Goal: Transaction & Acquisition: Subscribe to service/newsletter

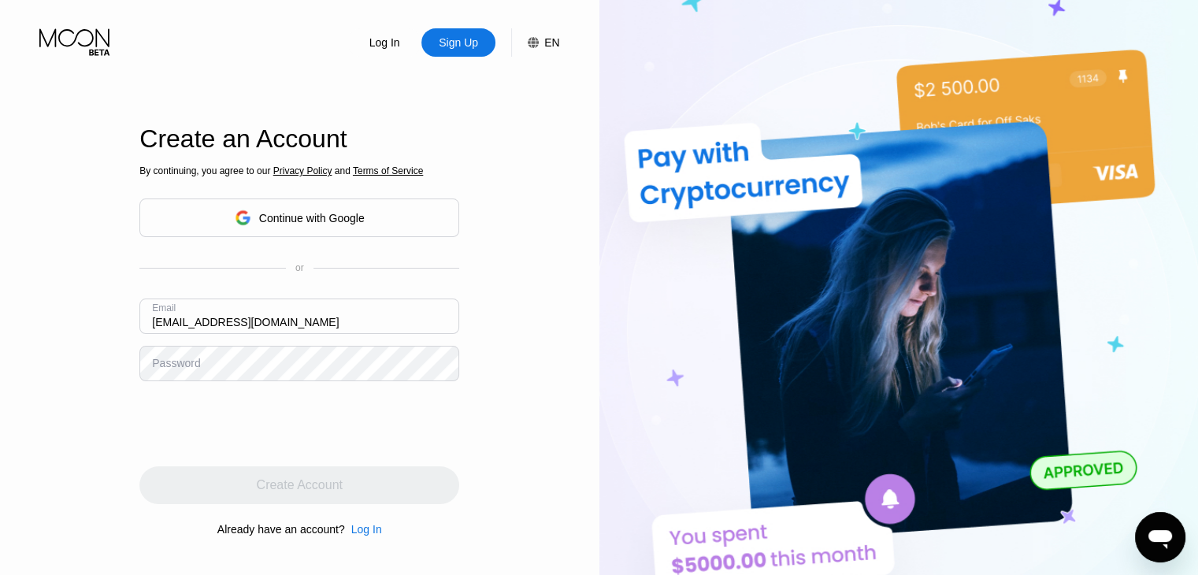
type input "[EMAIL_ADDRESS][DOMAIN_NAME]"
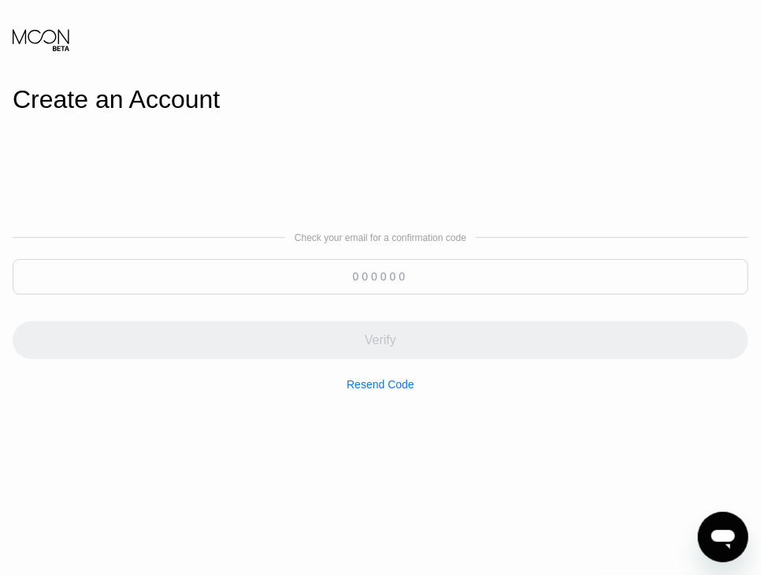
type input "954621"
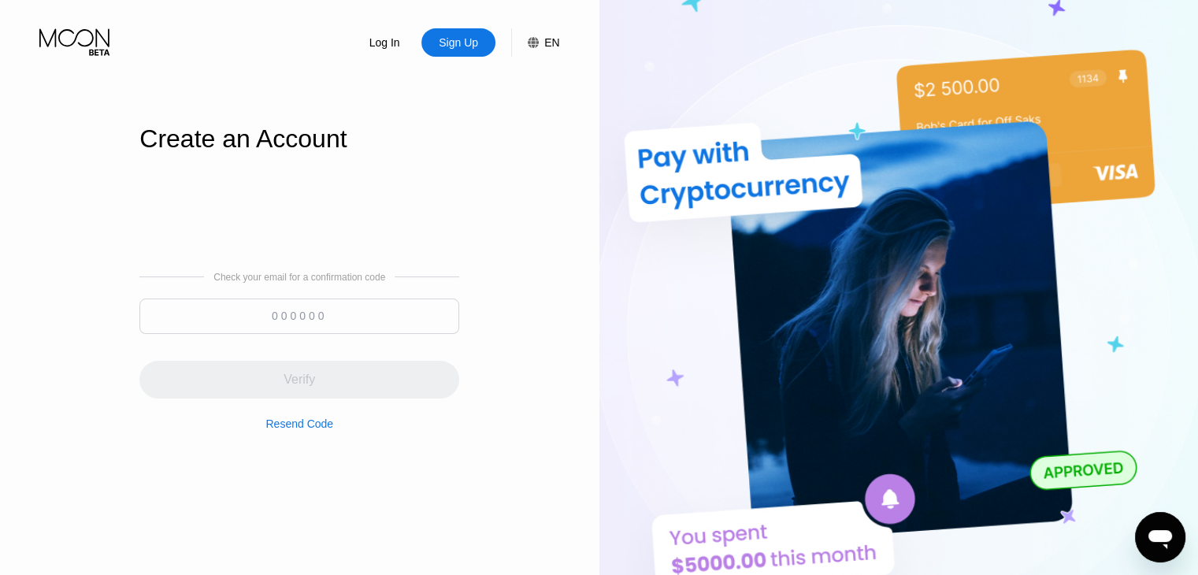
paste input "954621"
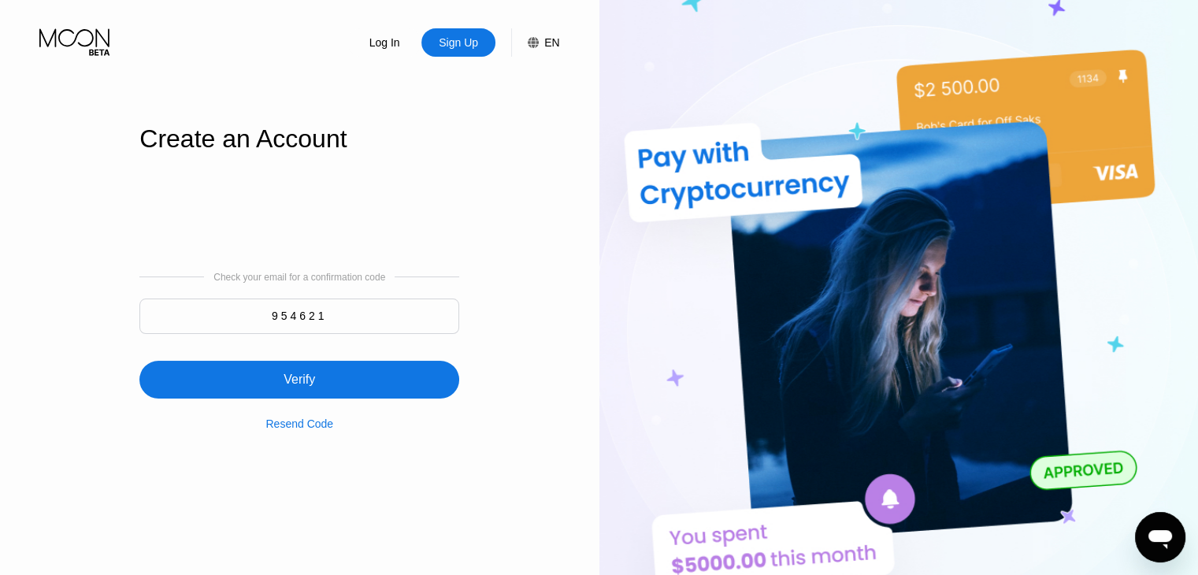
type input "954621"
